Goal: Information Seeking & Learning: Learn about a topic

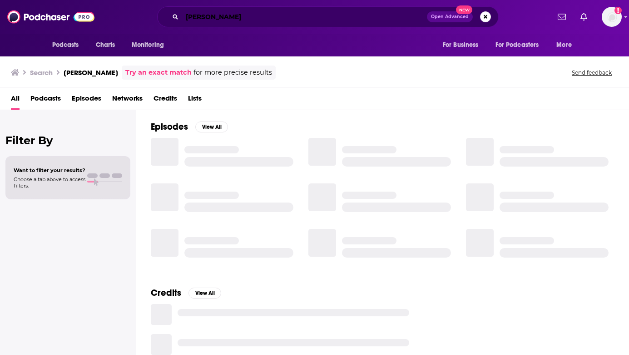
click at [237, 19] on input "[PERSON_NAME]" at bounding box center [304, 17] width 245 height 15
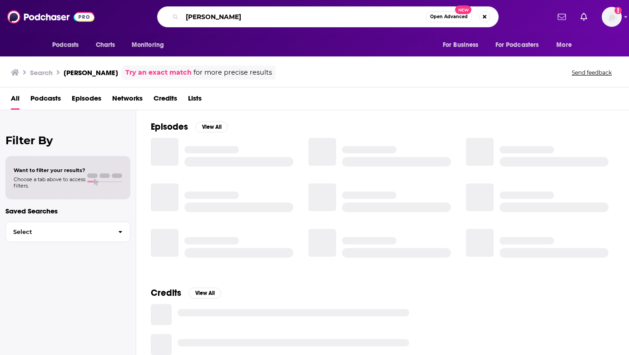
click at [237, 19] on input "[PERSON_NAME]" at bounding box center [304, 17] width 244 height 15
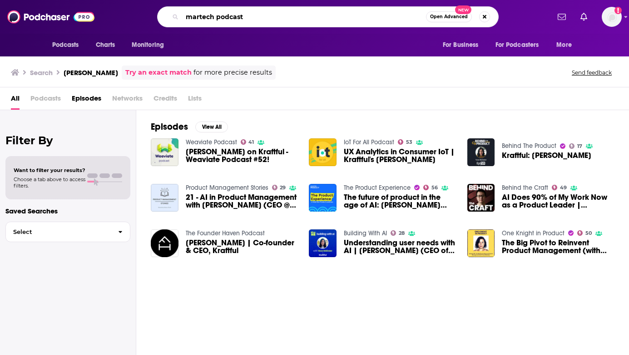
type input "martech podcast"
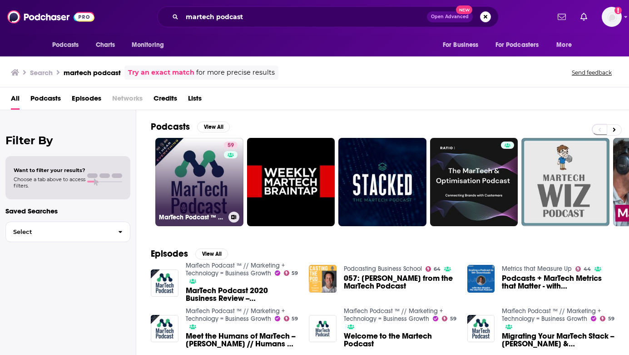
click at [171, 170] on link "59 MarTech Podcast ™ // Marketing + Technology = Business Growth" at bounding box center [199, 182] width 88 height 88
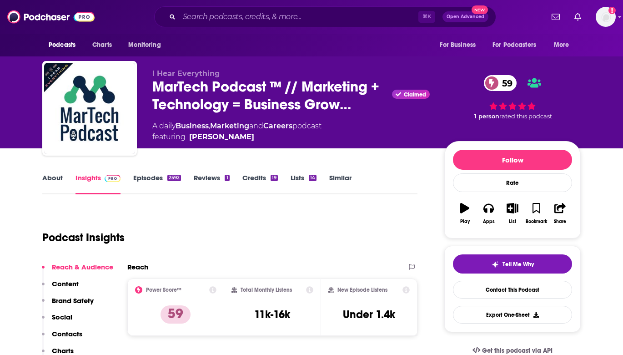
click at [158, 176] on link "Episodes 2592" at bounding box center [157, 183] width 48 height 21
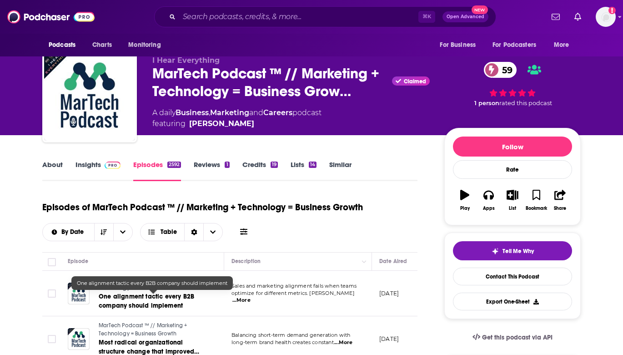
scroll to position [10, 0]
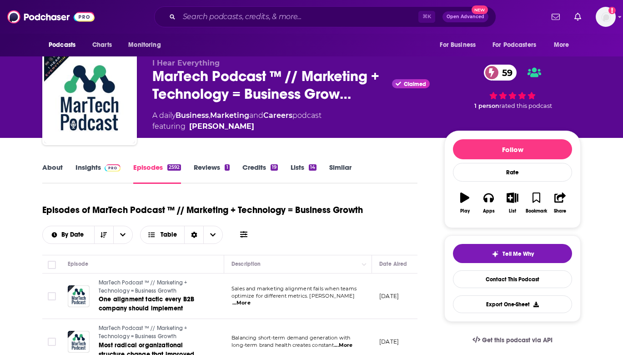
click at [45, 168] on link "About" at bounding box center [52, 173] width 20 height 21
